Goal: Transaction & Acquisition: Purchase product/service

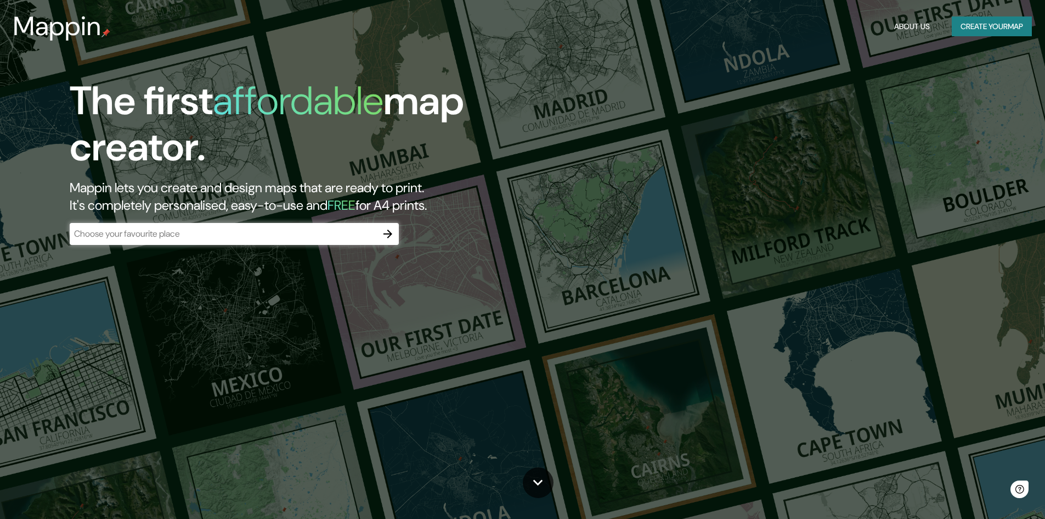
click at [317, 240] on div "​" at bounding box center [234, 234] width 329 height 22
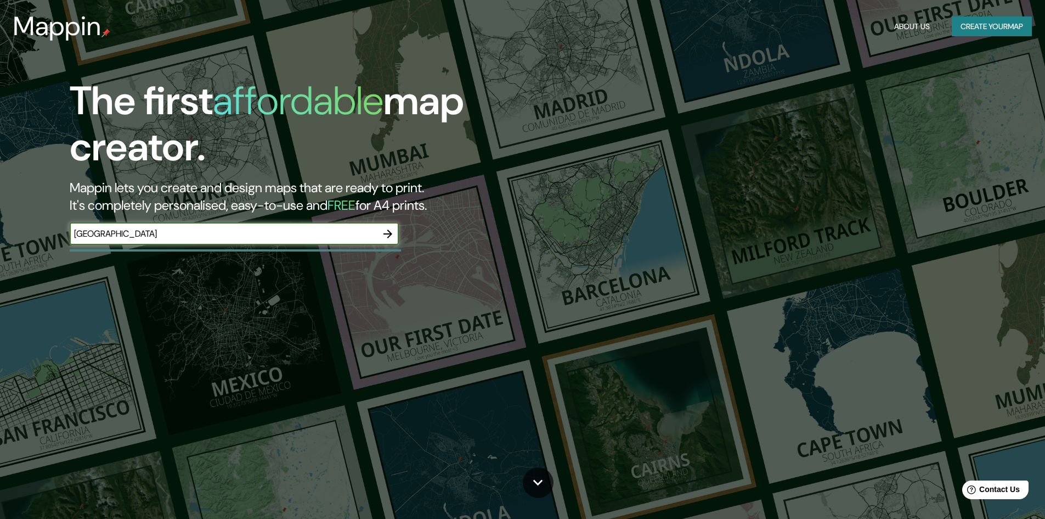
type input "London"
click at [385, 230] on icon "button" at bounding box center [387, 233] width 13 height 13
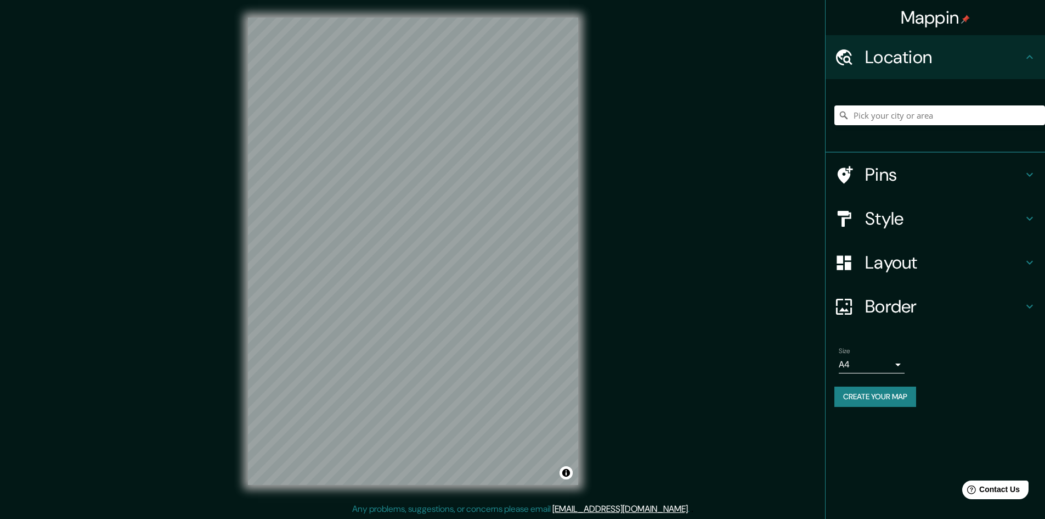
click at [893, 359] on body "Mappin Location Pins Style Layout Border Choose a border. Hint : you can make l…" at bounding box center [522, 259] width 1045 height 519
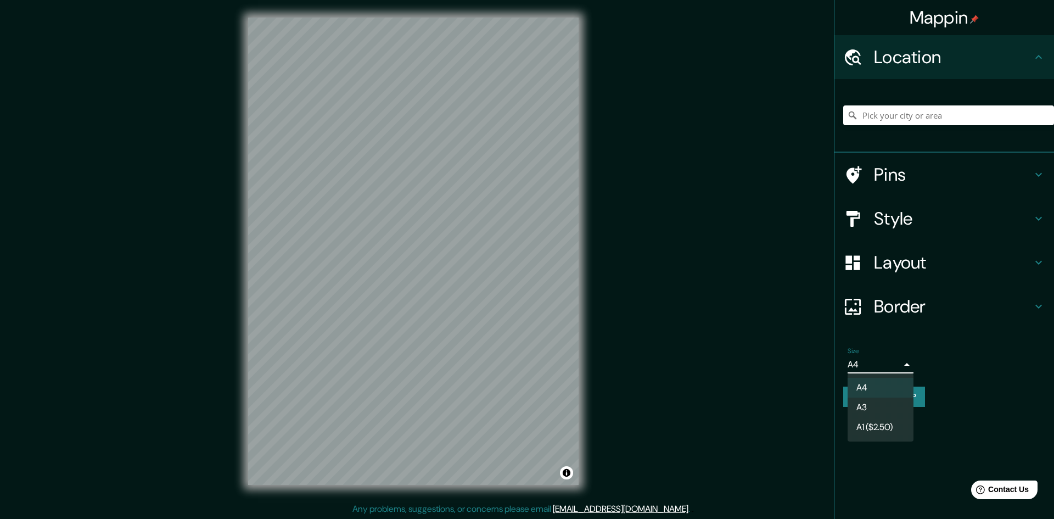
click at [869, 403] on li "A3" at bounding box center [880, 407] width 66 height 20
click at [884, 369] on body "Mappin Location Pins Style Layout Border Choose a border. Hint : you can make l…" at bounding box center [527, 259] width 1054 height 519
click at [894, 425] on li "A1 ($2.50)" at bounding box center [880, 427] width 66 height 20
click at [884, 367] on body "Mappin Location Pins Style Layout Border Choose a border. Hint : you can make l…" at bounding box center [527, 259] width 1054 height 519
click at [874, 385] on li "A4" at bounding box center [880, 388] width 66 height 20
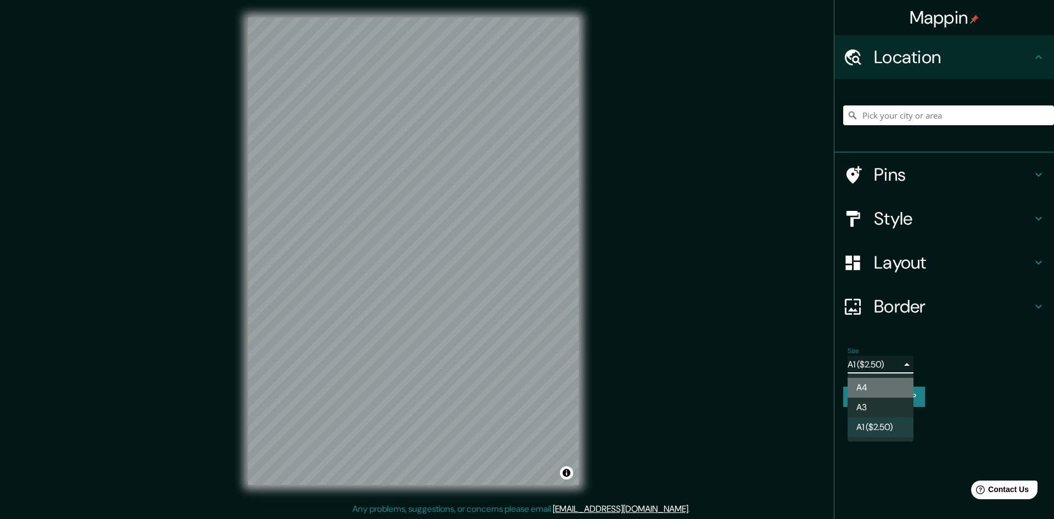
type input "single"
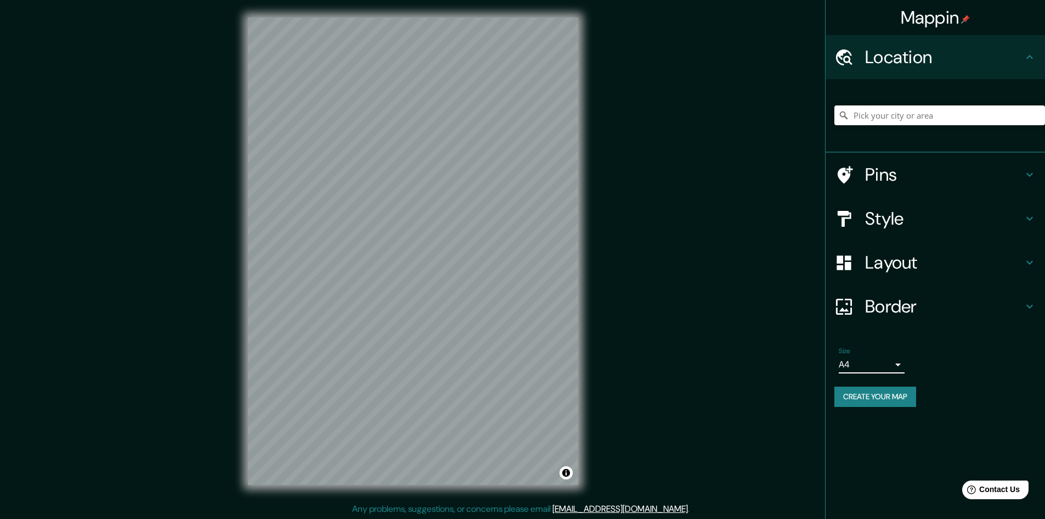
click at [879, 180] on h4 "Pins" at bounding box center [944, 175] width 158 height 22
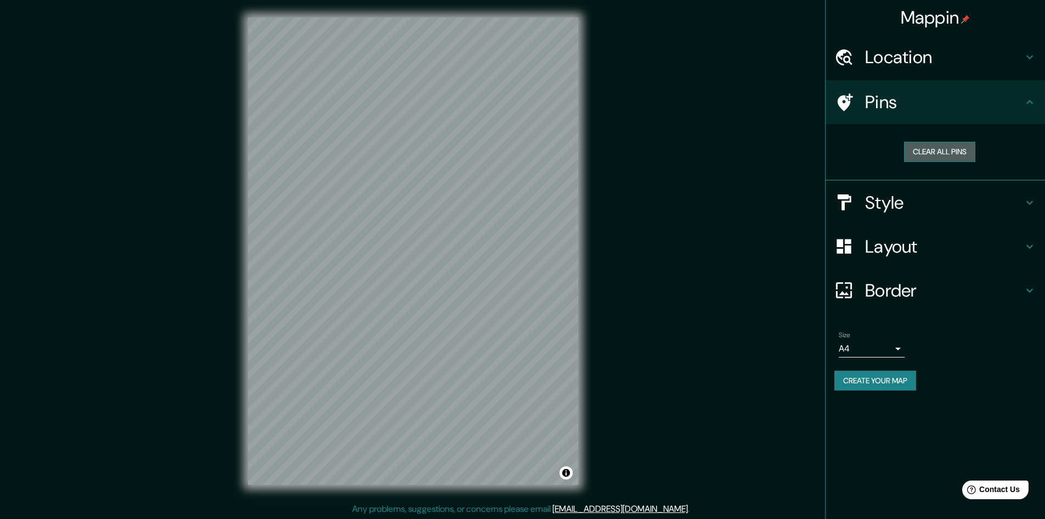
click at [950, 157] on button "Clear all pins" at bounding box center [939, 152] width 71 height 20
click at [825, 47] on div "Mappin Location Pins Clear all pins Style Layout Border Choose a border. Hint :…" at bounding box center [522, 260] width 1045 height 520
click at [877, 55] on h4 "Location" at bounding box center [944, 57] width 158 height 22
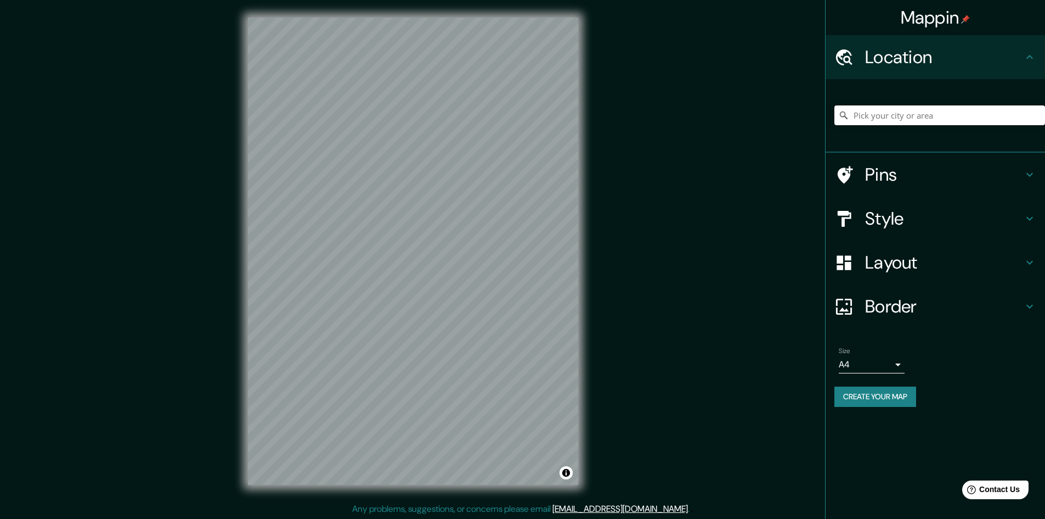
click at [888, 111] on input "Pick your city or area" at bounding box center [940, 115] width 211 height 20
click at [874, 114] on input "Pick your city or area" at bounding box center [940, 115] width 211 height 20
click at [883, 121] on input "Pick your city or area" at bounding box center [940, 115] width 211 height 20
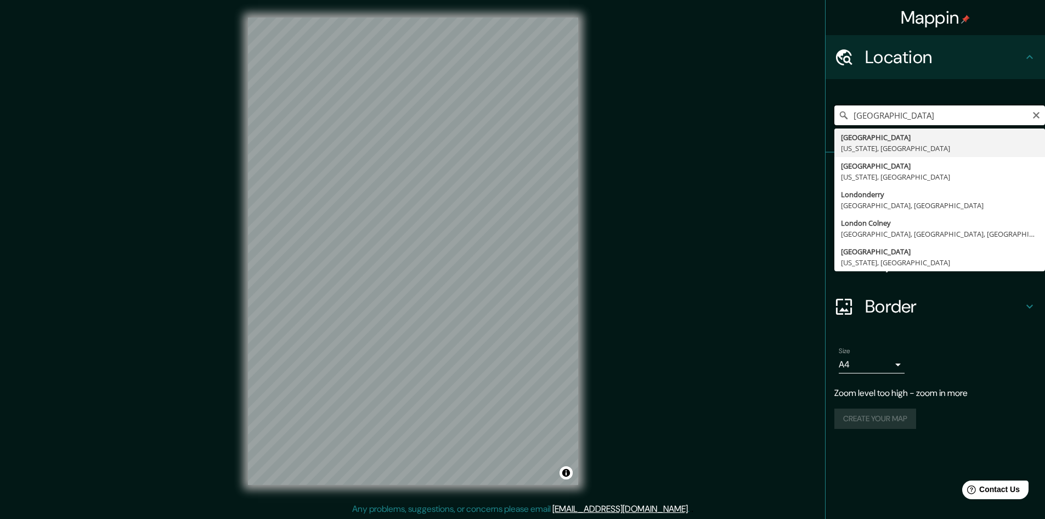
click at [480, 97] on div "Mappin Location London London Kentucky, Estados Unidos London Ohio, Estados Uni…" at bounding box center [522, 260] width 1045 height 520
type input "Londres, Gran Londres, Inglaterra, Reino Unido"
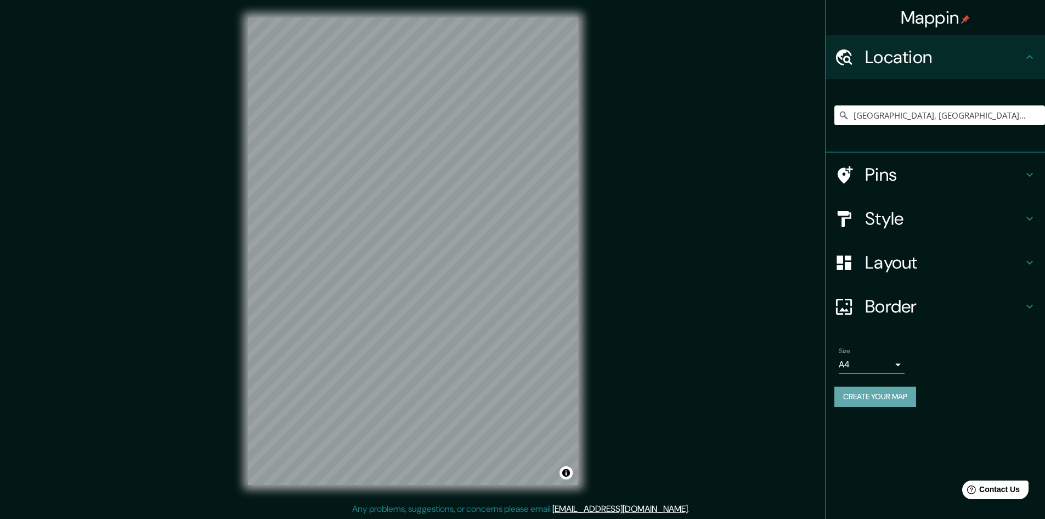
click at [892, 396] on button "Create your map" at bounding box center [876, 396] width 82 height 20
click at [1035, 116] on input "Londres, Gran Londres, Inglaterra, Reino Unido" at bounding box center [940, 115] width 211 height 20
click at [866, 111] on input "Londres, Gran Londres, Inglaterra, Reino Unido" at bounding box center [940, 115] width 211 height 20
drag, startPoint x: 853, startPoint y: 112, endPoint x: 1532, endPoint y: 166, distance: 680.3
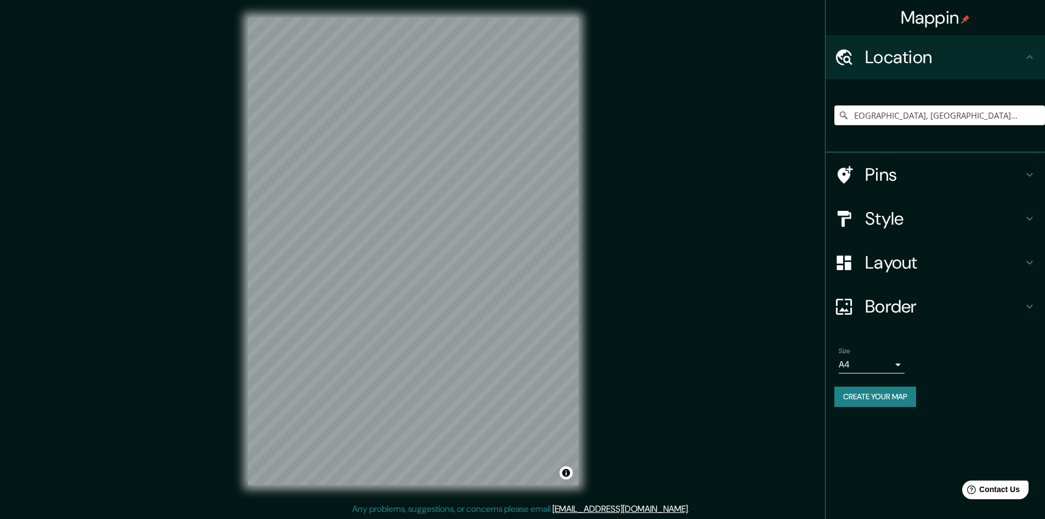
click at [1045, 166] on html "Mappin Location Londres, Gran Londres, Inglaterra, Reino Unido Pins Style Layou…" at bounding box center [522, 259] width 1045 height 519
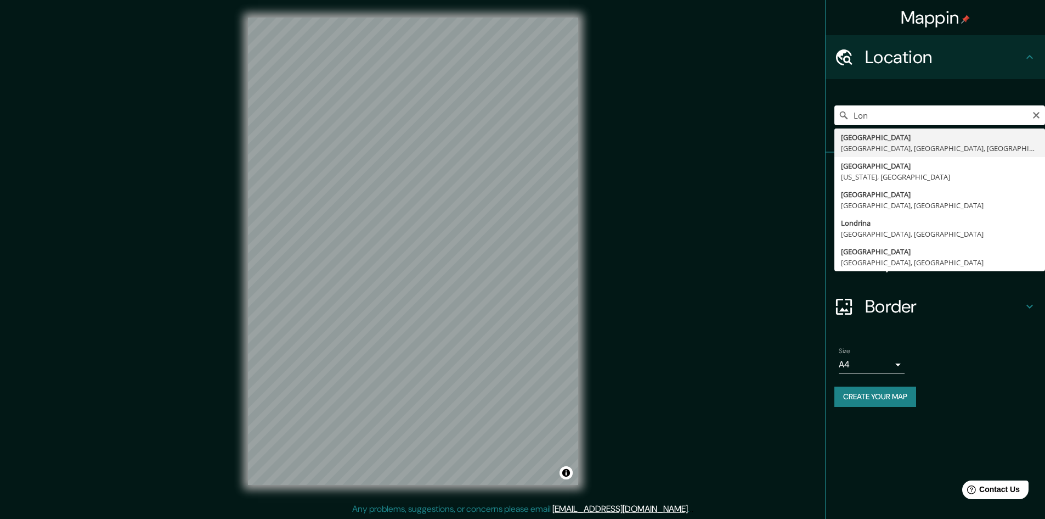
type input "Londres, Gran Londres, Inglaterra, Reino Unido"
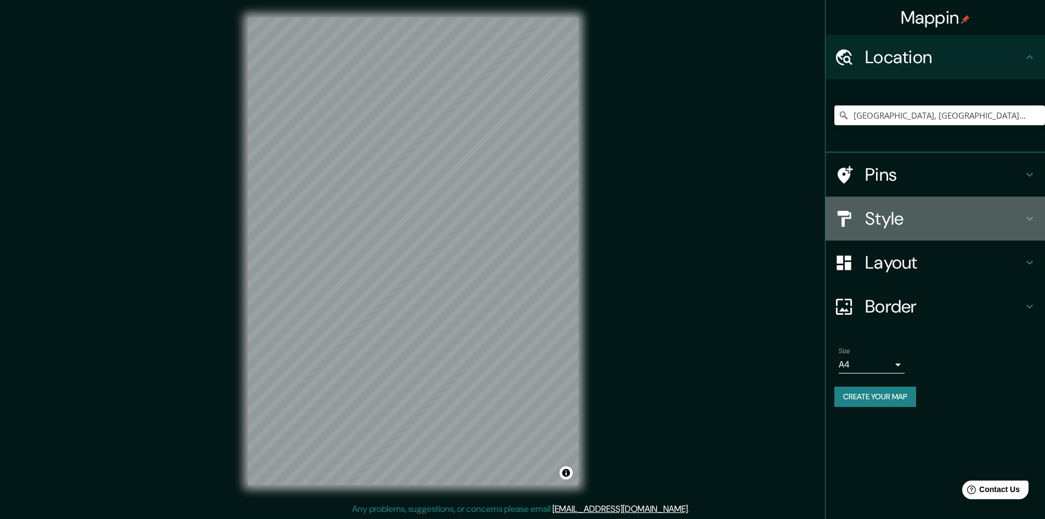
click at [895, 217] on h4 "Style" at bounding box center [944, 218] width 158 height 22
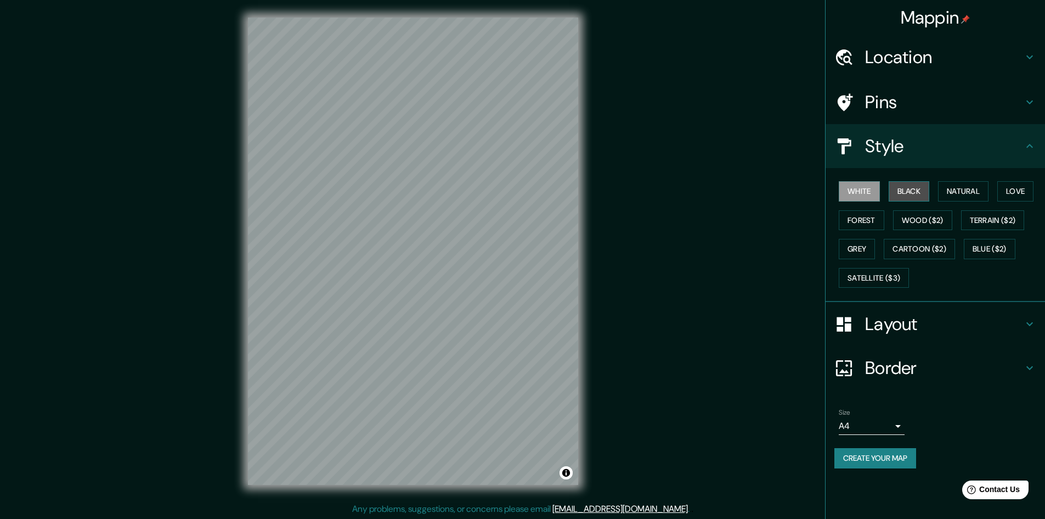
click at [914, 188] on button "Black" at bounding box center [909, 191] width 41 height 20
click at [948, 185] on button "Natural" at bounding box center [963, 191] width 50 height 20
click at [1027, 186] on button "Love" at bounding box center [1016, 191] width 36 height 20
click at [981, 192] on button "Natural" at bounding box center [963, 191] width 50 height 20
click at [859, 222] on button "Forest" at bounding box center [862, 220] width 46 height 20
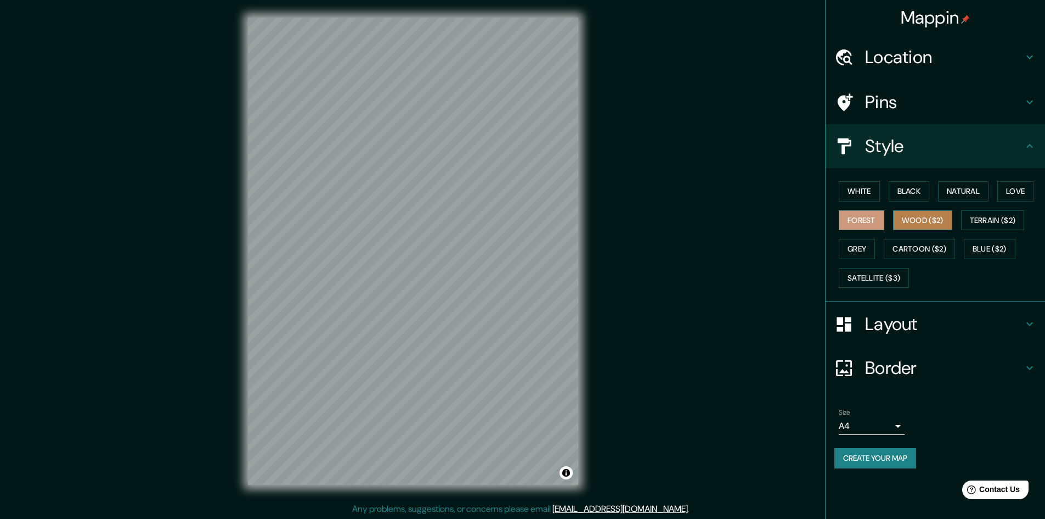
click at [935, 227] on button "Wood ($2)" at bounding box center [922, 220] width 59 height 20
click at [864, 247] on button "Grey" at bounding box center [857, 249] width 36 height 20
click at [921, 221] on button "Wood ($2)" at bounding box center [922, 220] width 59 height 20
click at [930, 255] on button "Cartoon ($2)" at bounding box center [919, 249] width 71 height 20
click at [909, 233] on div "White Black Natural Love Forest Wood ($2) Terrain ($2) Grey Cartoon ($2) Blue (…" at bounding box center [940, 234] width 211 height 115
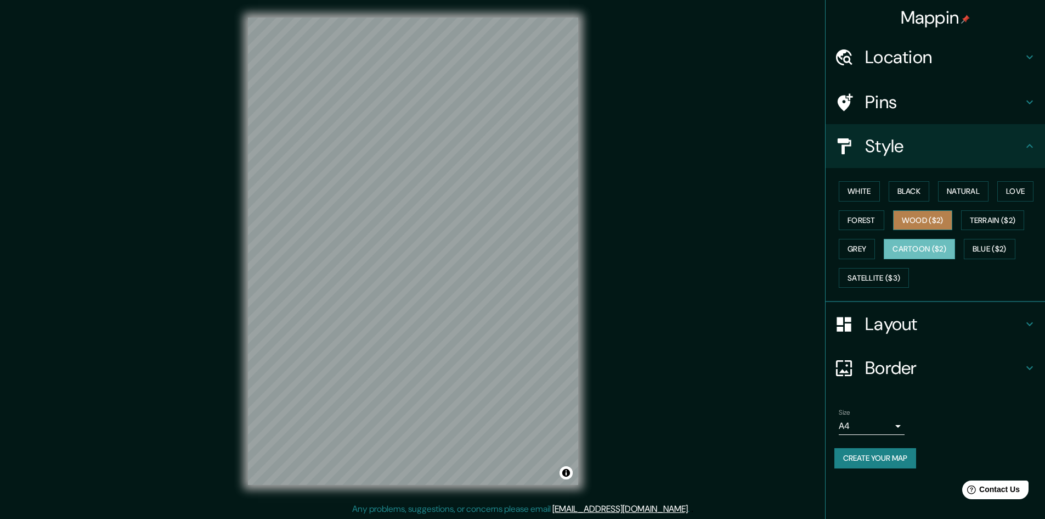
click at [919, 222] on button "Wood ($2)" at bounding box center [922, 220] width 59 height 20
click at [995, 224] on button "Terrain ($2)" at bounding box center [993, 220] width 64 height 20
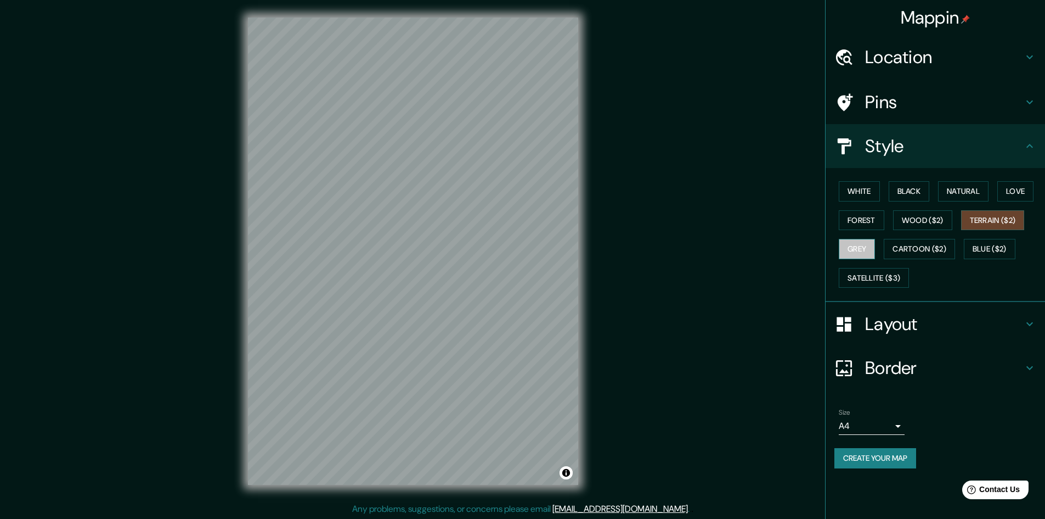
click at [856, 247] on button "Grey" at bounding box center [857, 249] width 36 height 20
click at [920, 249] on button "Cartoon ($2)" at bounding box center [919, 249] width 71 height 20
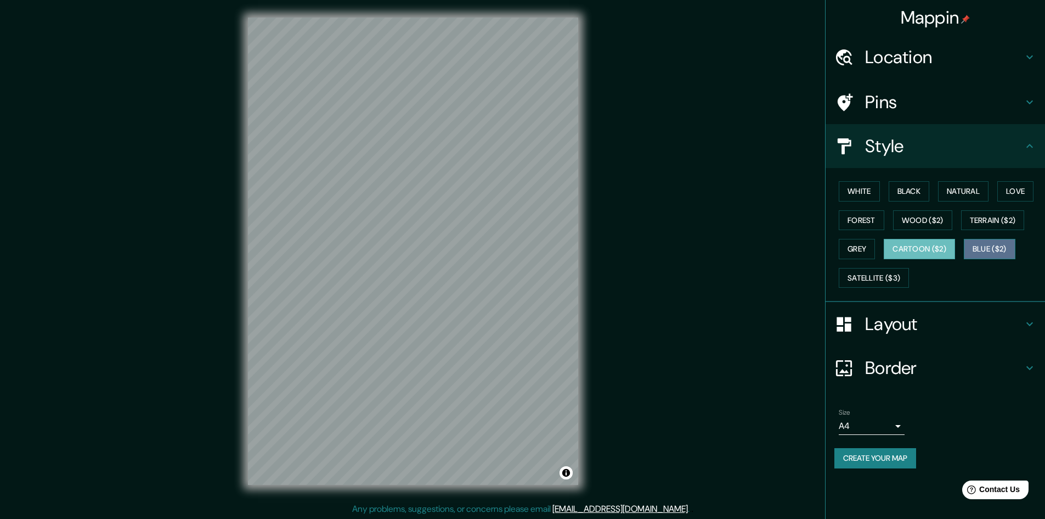
click at [983, 249] on button "Blue ($2)" at bounding box center [990, 249] width 52 height 20
click at [866, 275] on button "Satellite ($3)" at bounding box center [874, 278] width 70 height 20
click at [916, 248] on button "Cartoon ($2)" at bounding box center [919, 249] width 71 height 20
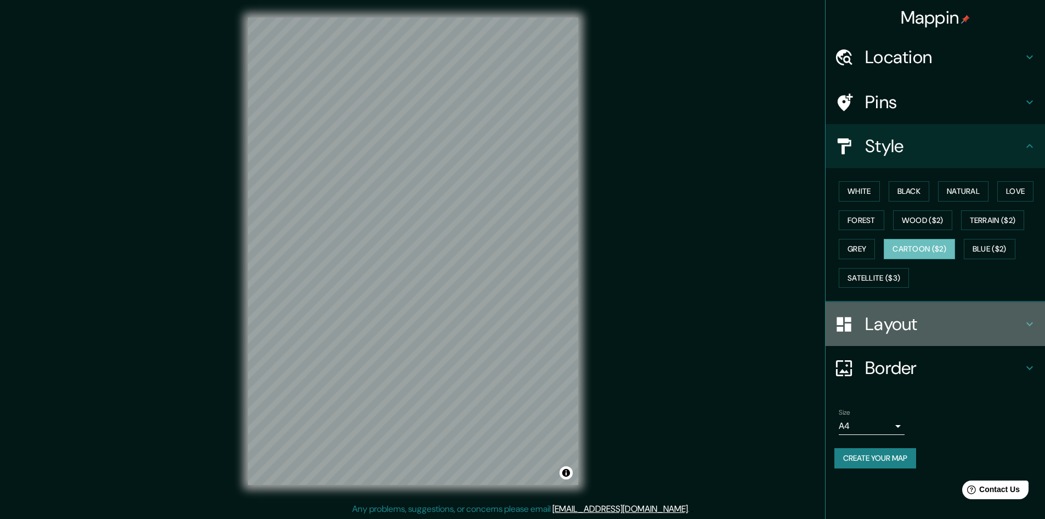
click at [904, 320] on h4 "Layout" at bounding box center [944, 324] width 158 height 22
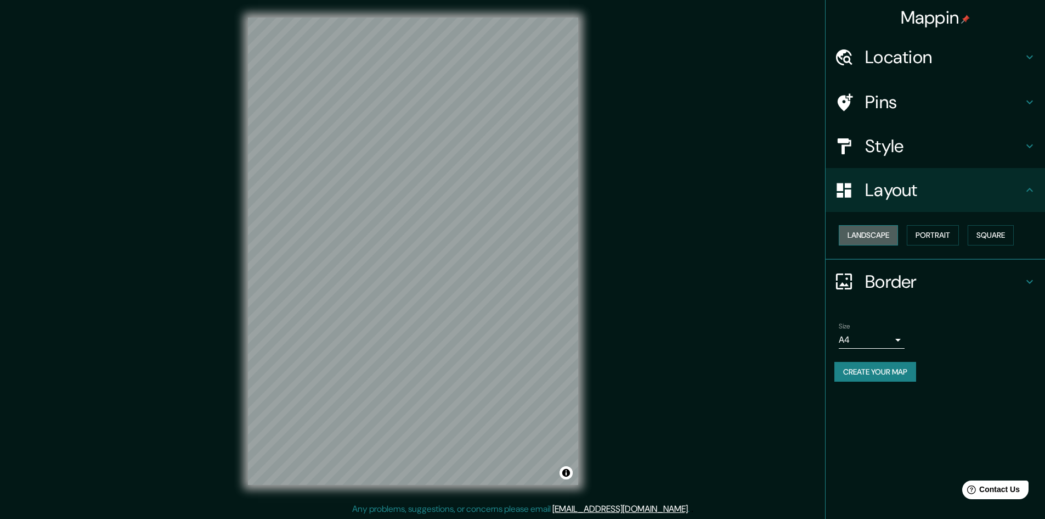
click at [882, 231] on button "Landscape" at bounding box center [868, 235] width 59 height 20
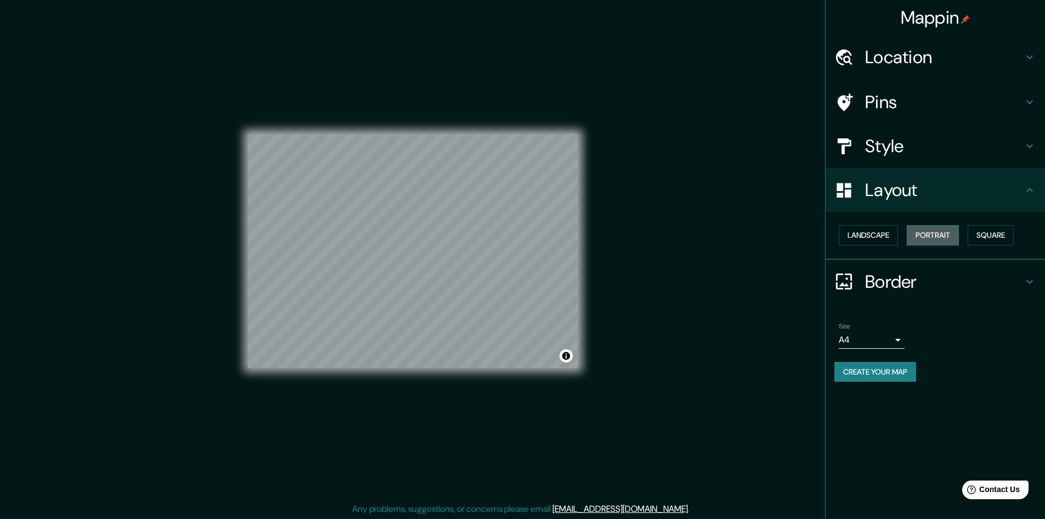
click at [920, 239] on button "Portrait" at bounding box center [933, 235] width 52 height 20
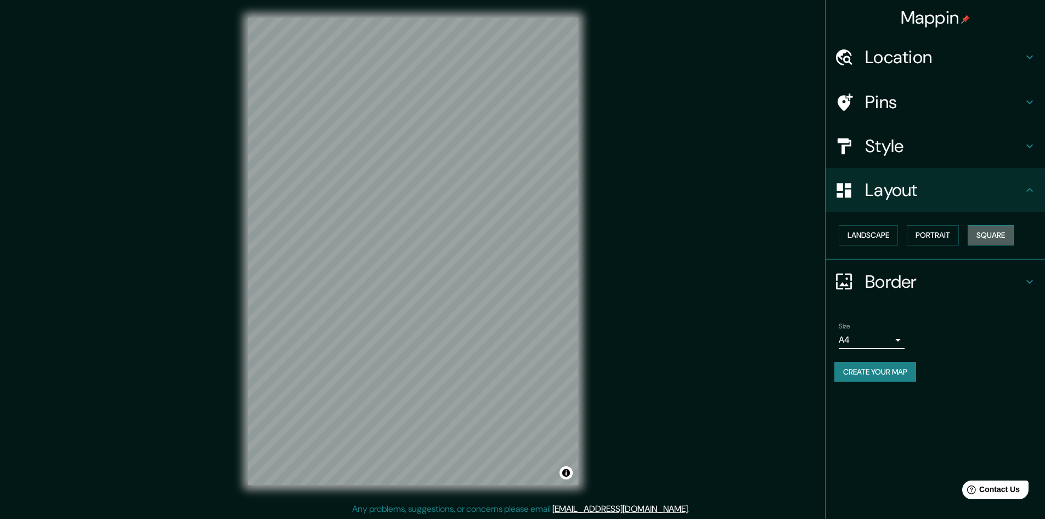
click at [996, 241] on button "Square" at bounding box center [991, 235] width 46 height 20
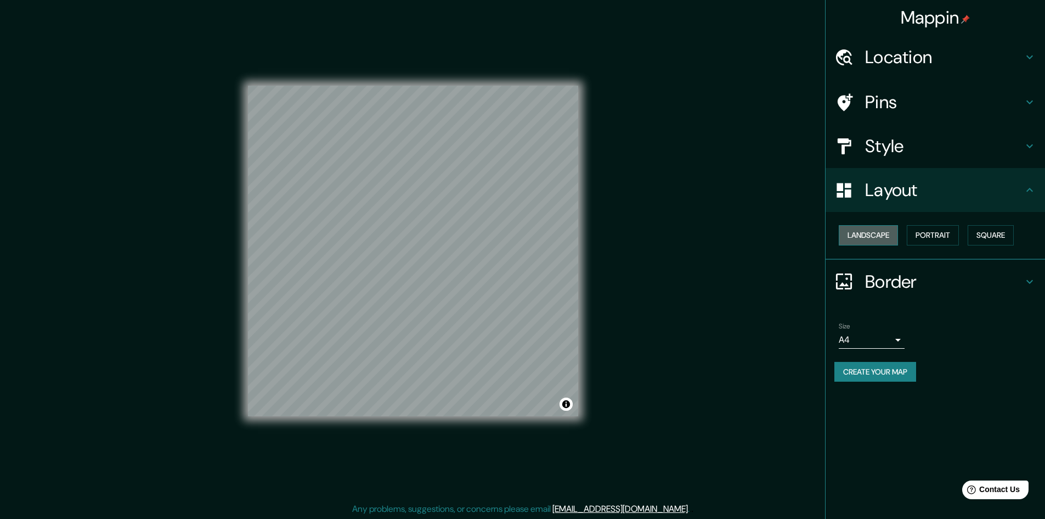
click at [876, 239] on button "Landscape" at bounding box center [868, 235] width 59 height 20
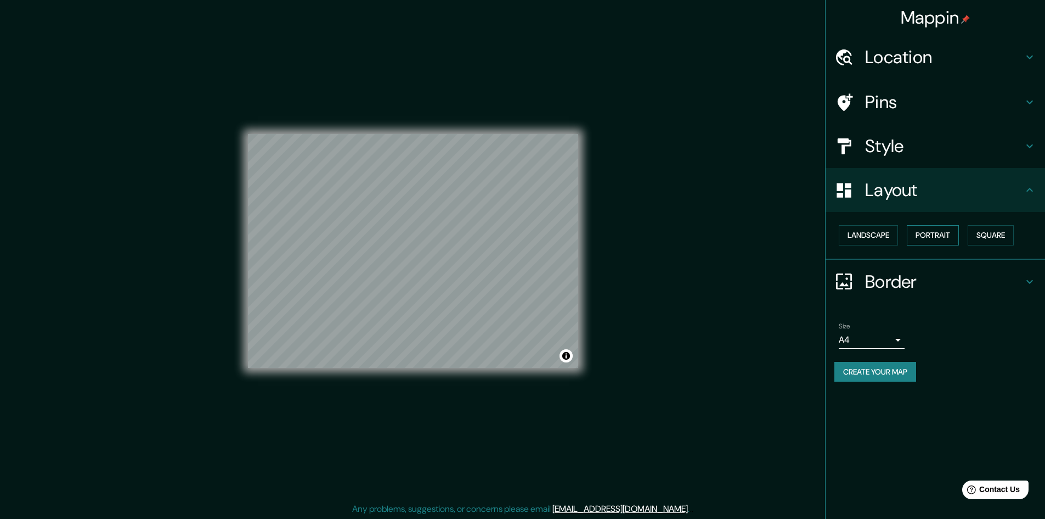
click at [932, 226] on button "Portrait" at bounding box center [933, 235] width 52 height 20
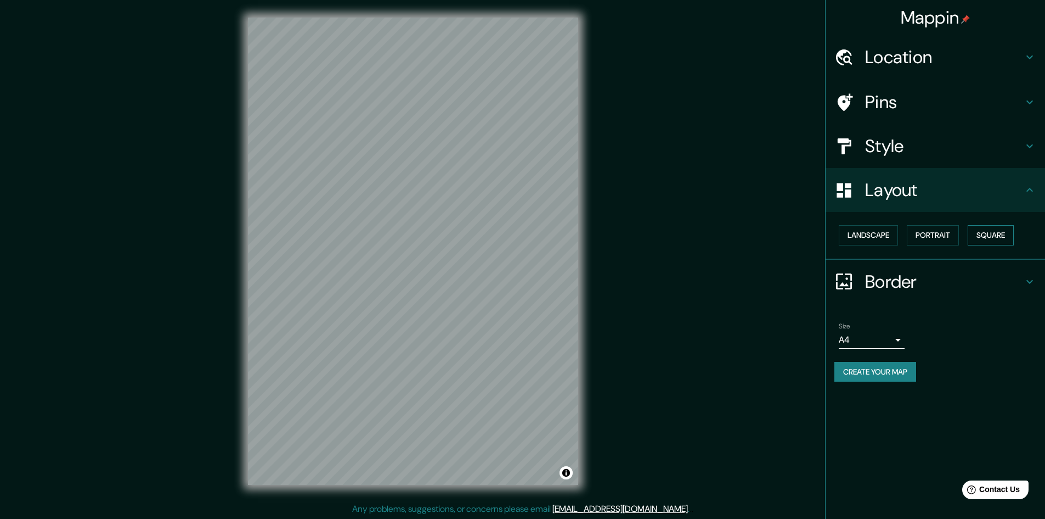
click at [972, 239] on button "Square" at bounding box center [991, 235] width 46 height 20
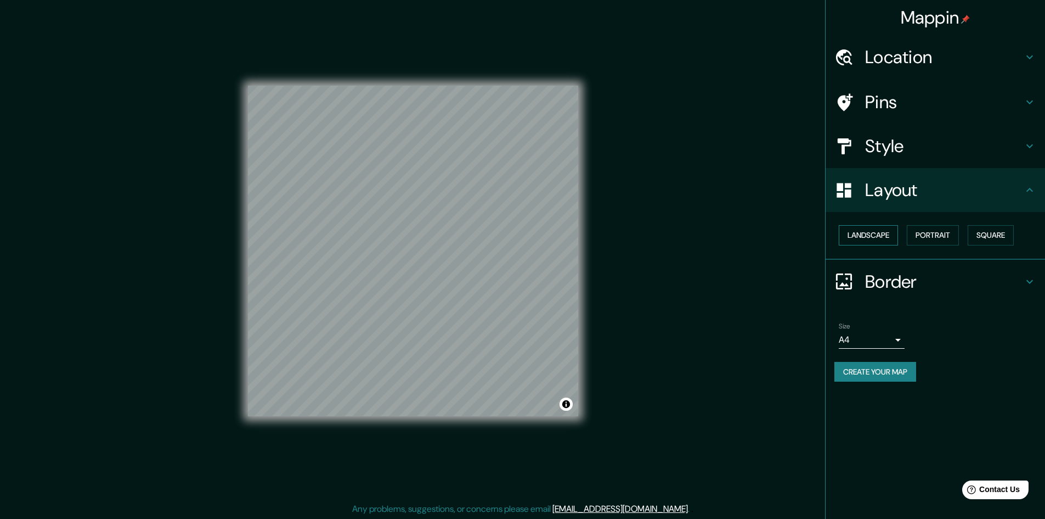
click at [872, 228] on button "Landscape" at bounding box center [868, 235] width 59 height 20
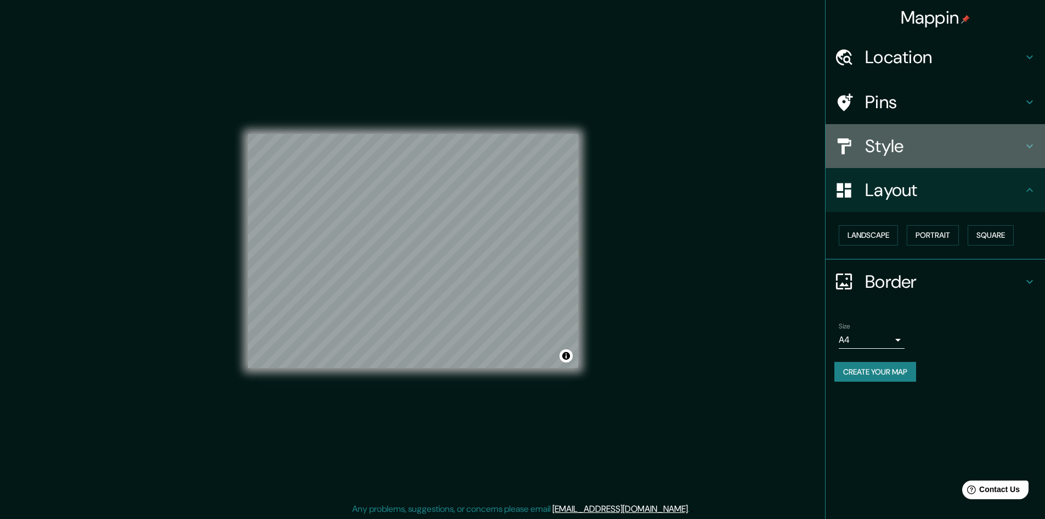
click at [872, 153] on h4 "Style" at bounding box center [944, 146] width 158 height 22
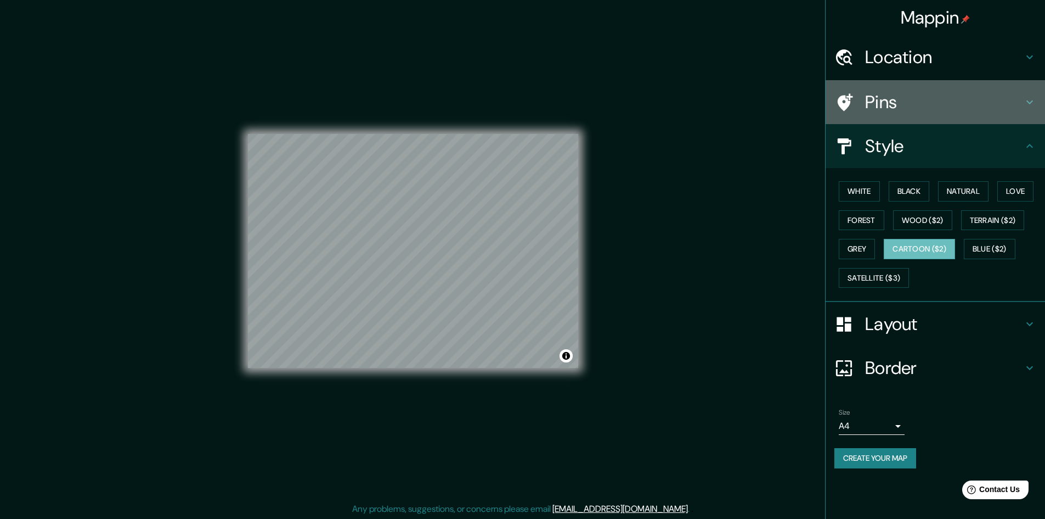
click at [866, 109] on h4 "Pins" at bounding box center [944, 102] width 158 height 22
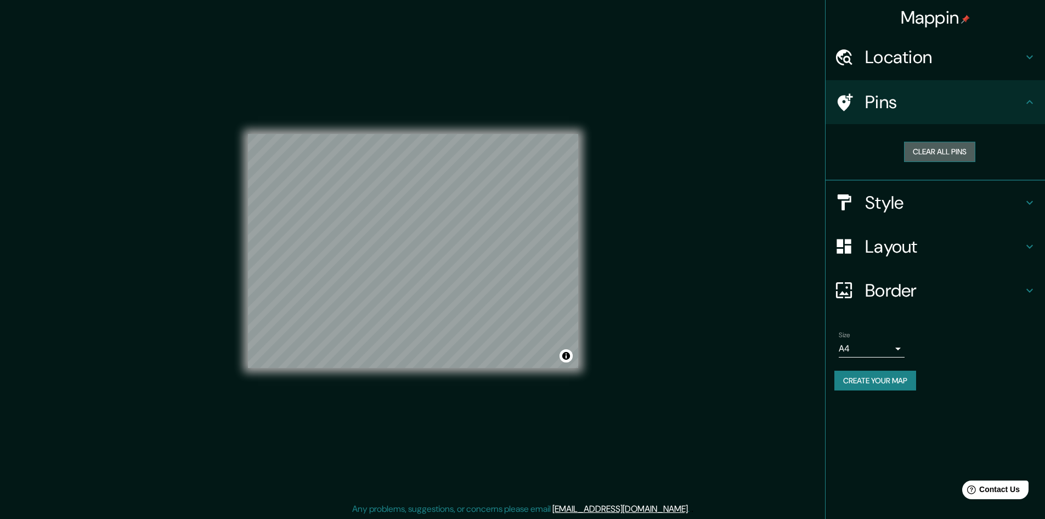
click at [936, 157] on button "Clear all pins" at bounding box center [939, 152] width 71 height 20
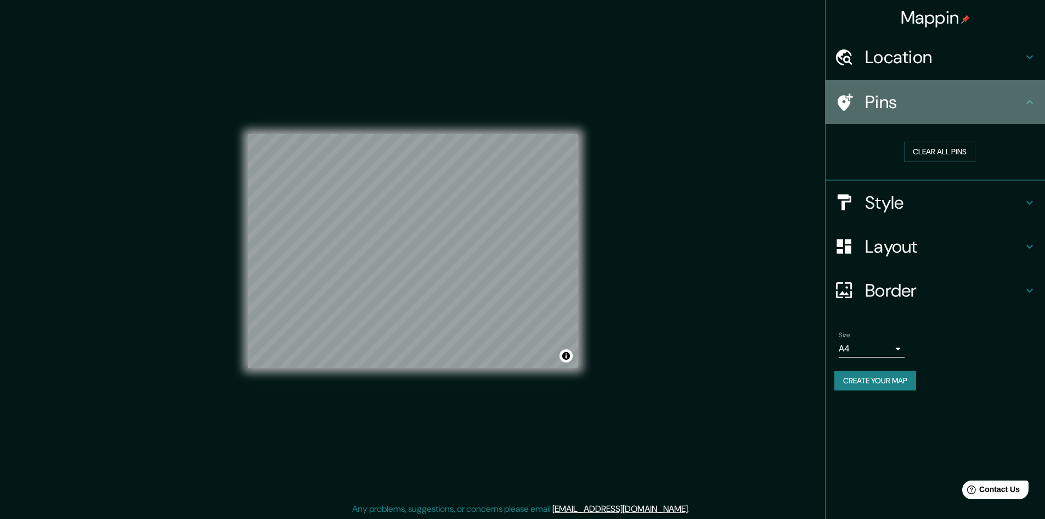
click at [883, 104] on h4 "Pins" at bounding box center [944, 102] width 158 height 22
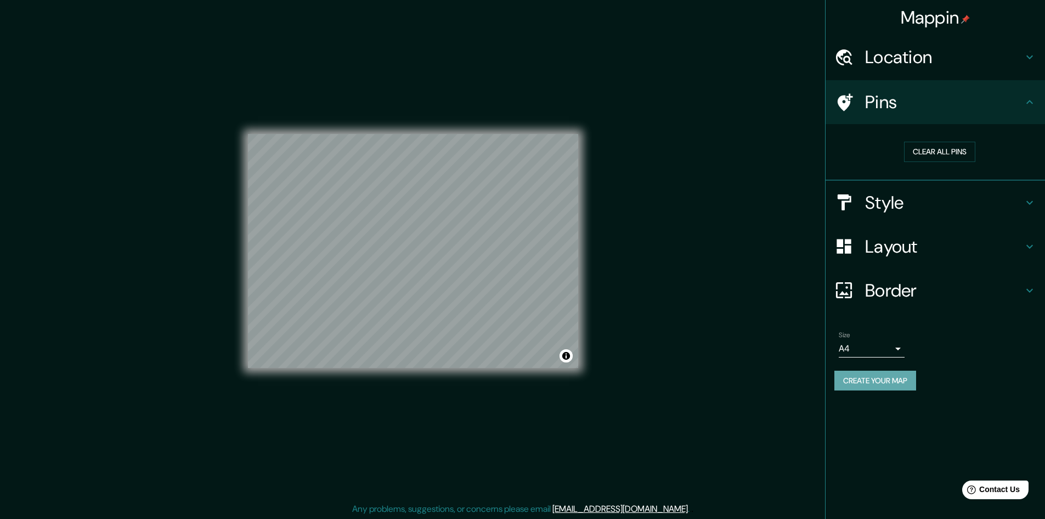
click at [878, 379] on button "Create your map" at bounding box center [876, 380] width 82 height 20
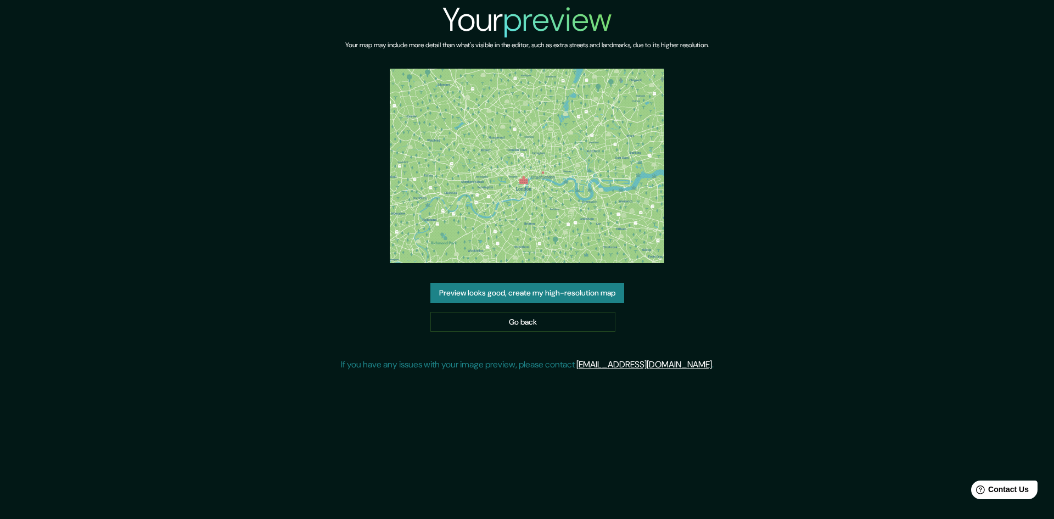
click at [573, 299] on button "Preview looks good, create my high-resolution map" at bounding box center [527, 293] width 194 height 20
